Goal: Task Accomplishment & Management: Complete application form

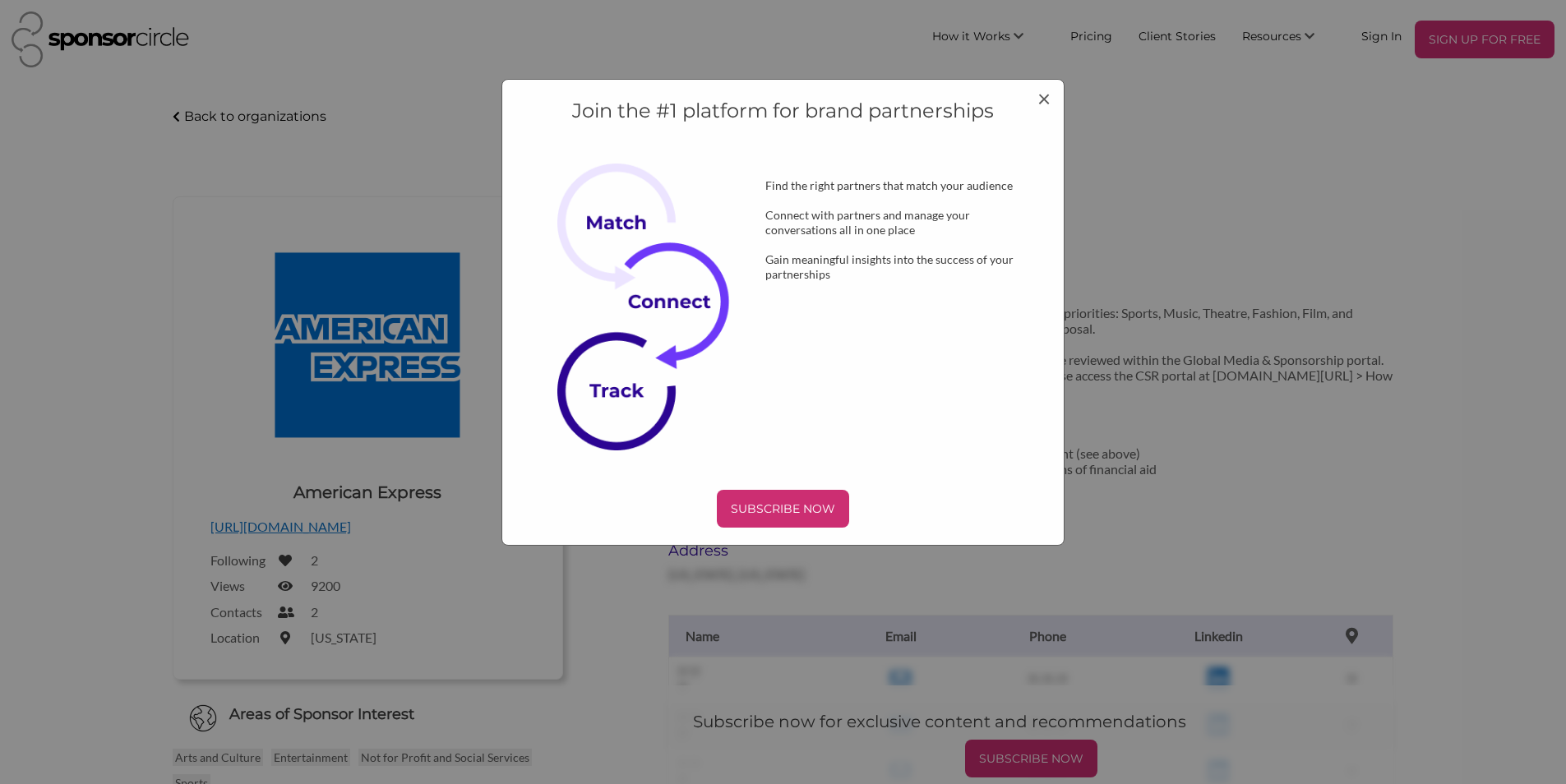
click at [1497, 49] on div "Join the #1 platform for brand partnerships Find the right partners that match …" at bounding box center [783, 392] width 1566 height 784
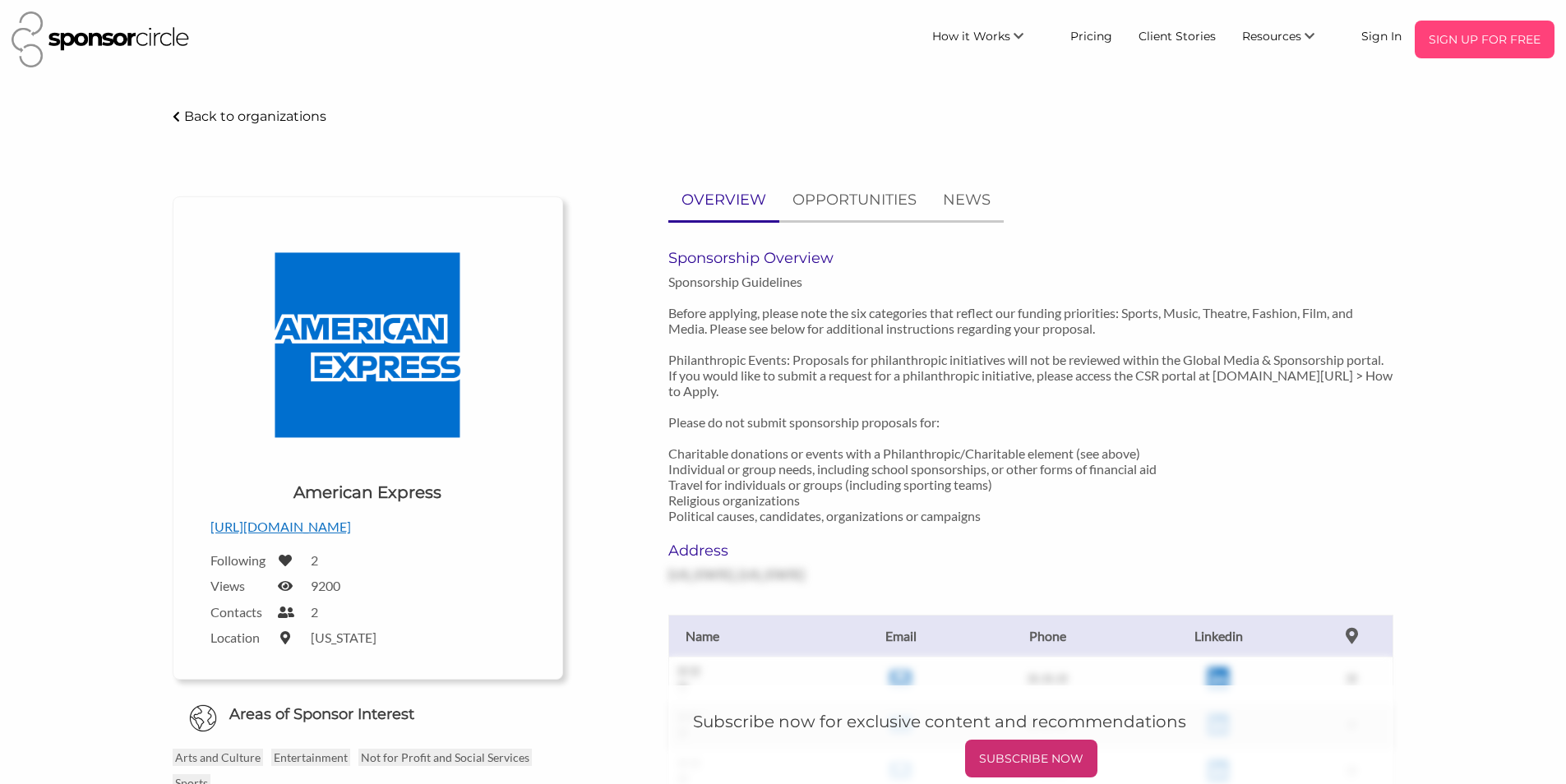
click at [1435, 54] on div "SIGN UP FOR FREE" at bounding box center [1485, 39] width 139 height 38
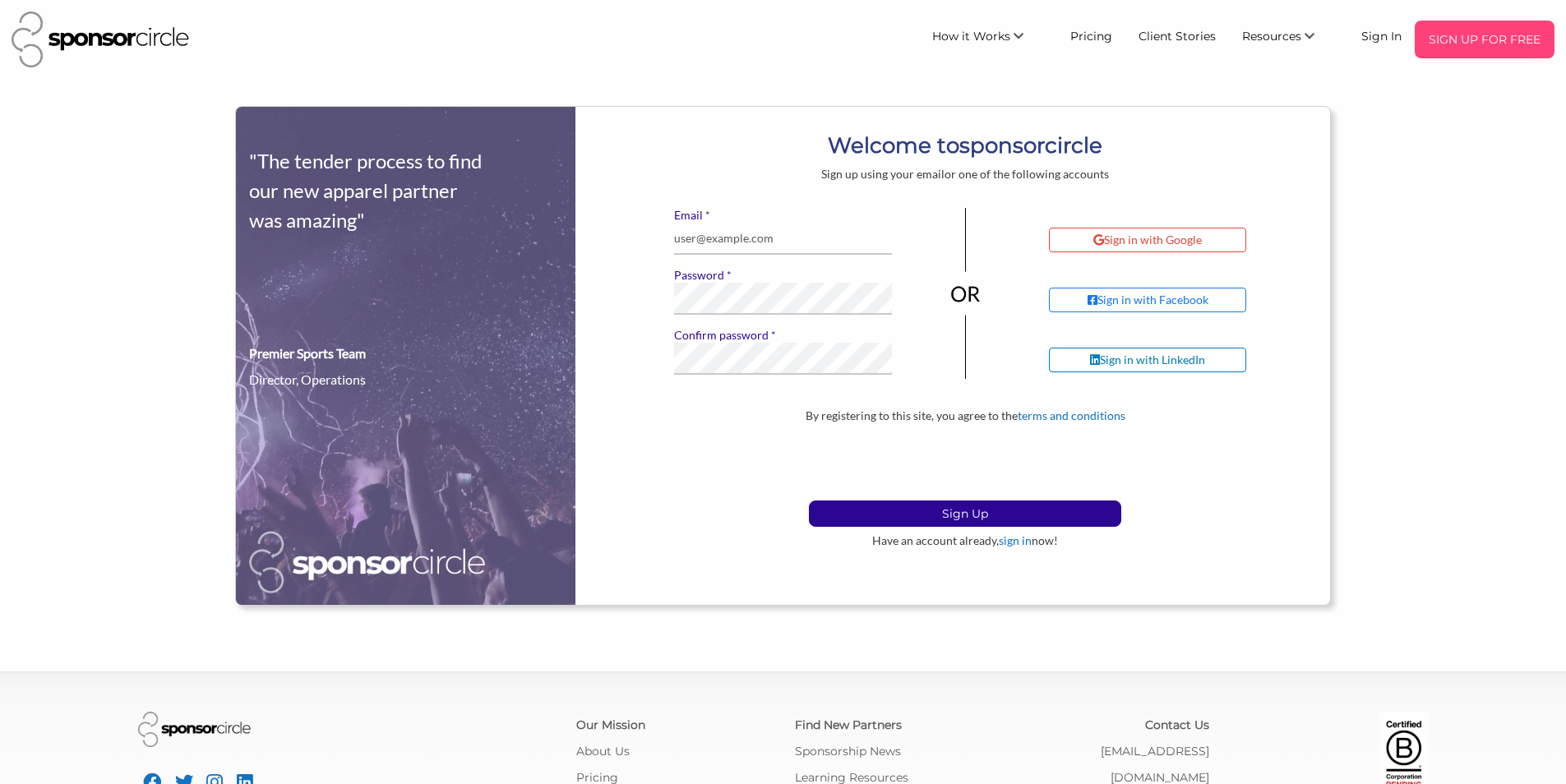
click at [1470, 34] on p "SIGN UP FOR FREE" at bounding box center [1484, 39] width 127 height 24
click at [1444, 35] on p "SIGN UP FOR FREE" at bounding box center [1484, 39] width 127 height 24
click at [1459, 52] on p "SIGN UP FOR FREE" at bounding box center [1484, 39] width 127 height 24
